Goal: Check status: Check status

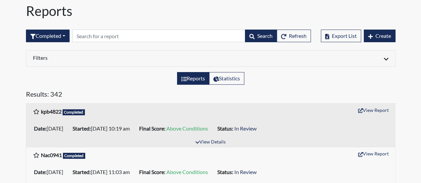
scroll to position [33, 0]
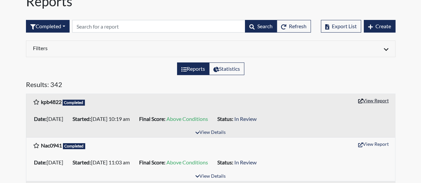
click at [378, 102] on button "View Report" at bounding box center [373, 101] width 37 height 10
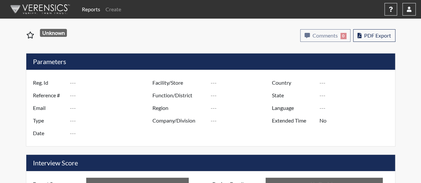
type input "kpb4822"
type input "51610"
type input "---"
type input "Corrections Pre-Employment"
type input "[DATE]"
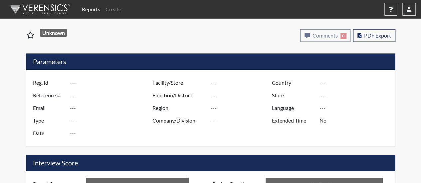
type input "[PERSON_NAME]"
type input "[GEOGRAPHIC_DATA]"
type input "[US_STATE]"
type input "English"
type input "Above Conditions"
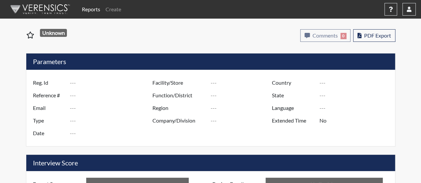
type input "In Review"
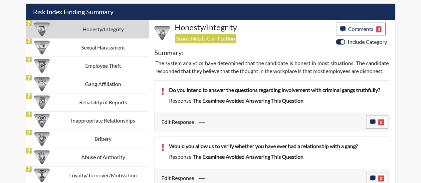
scroll to position [366, 0]
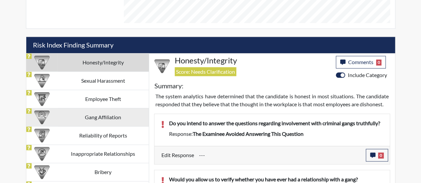
click at [119, 114] on td "Gang Affiliation" at bounding box center [103, 117] width 91 height 18
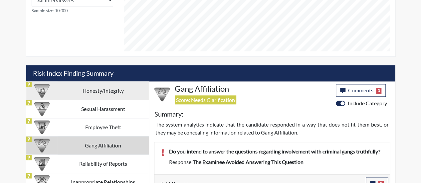
scroll to position [338, 0]
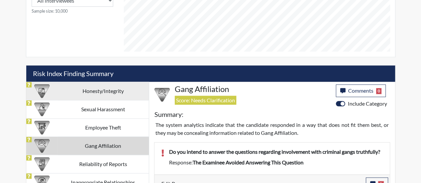
click at [123, 90] on td "Honesty/Integrity" at bounding box center [103, 91] width 91 height 18
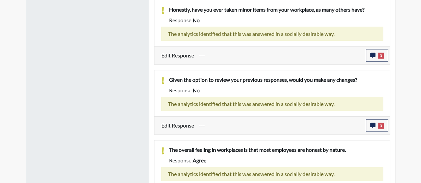
scroll to position [854, 0]
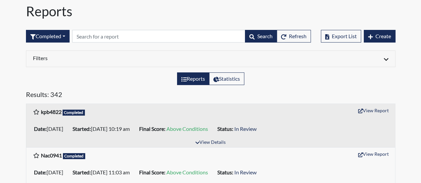
scroll to position [33, 0]
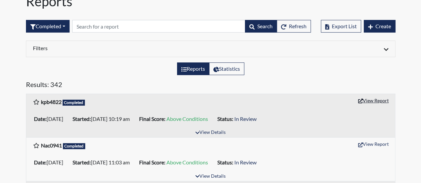
click at [379, 102] on button "View Report" at bounding box center [373, 101] width 37 height 10
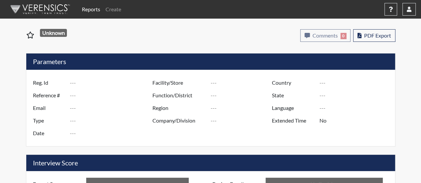
type input "kpb4822"
type input "51610"
type input "---"
type input "Corrections Pre-Employment"
type input "Oct 6, 2025"
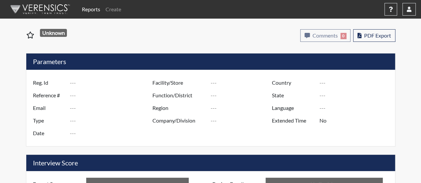
type input "[PERSON_NAME]"
type input "[GEOGRAPHIC_DATA]"
type input "[US_STATE]"
type input "English"
type input "Above Conditions"
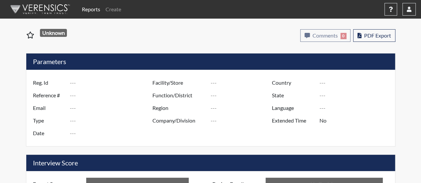
type input "In Review"
